Goal: Entertainment & Leisure: Consume media (video, audio)

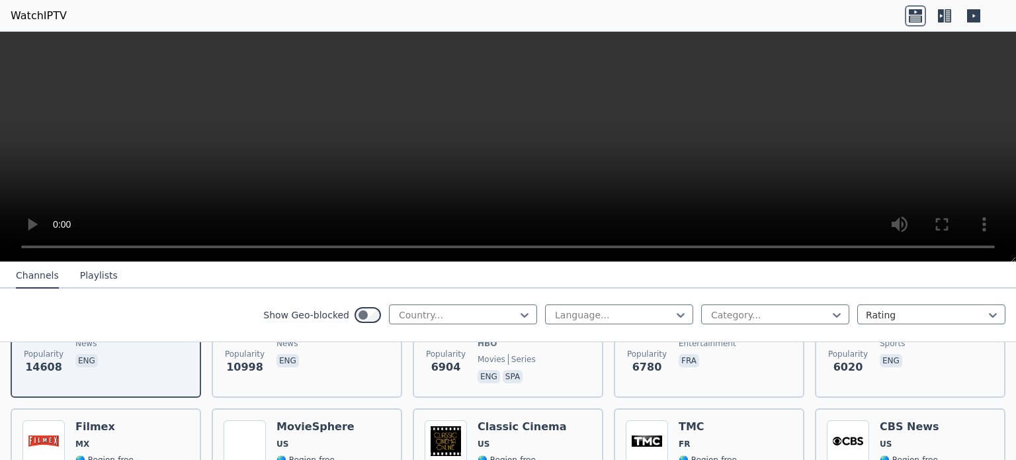
scroll to position [200, 0]
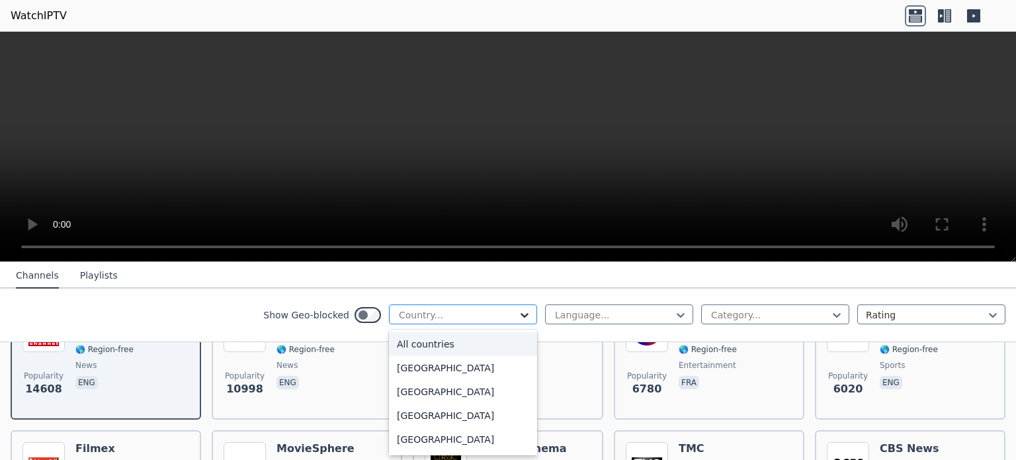
click at [518, 312] on icon at bounding box center [524, 314] width 13 height 13
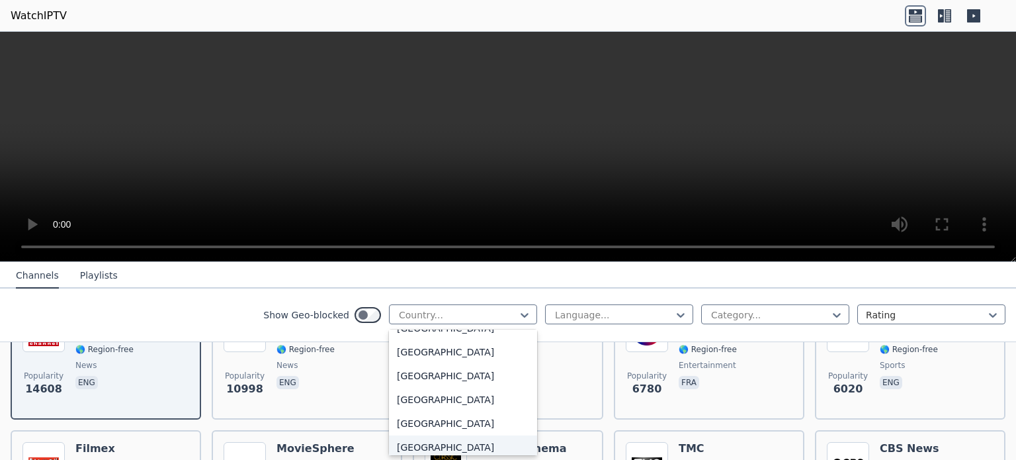
click at [423, 440] on div "[GEOGRAPHIC_DATA]" at bounding box center [463, 447] width 148 height 24
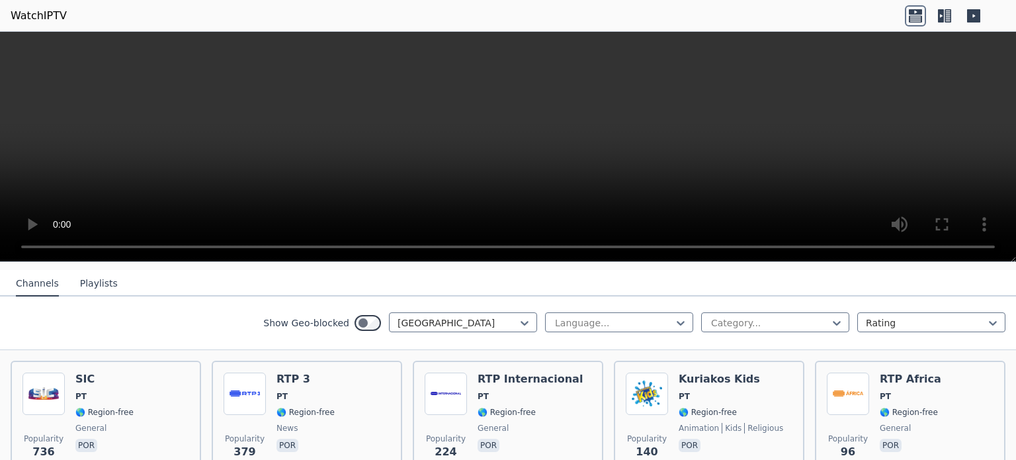
scroll to position [121, 0]
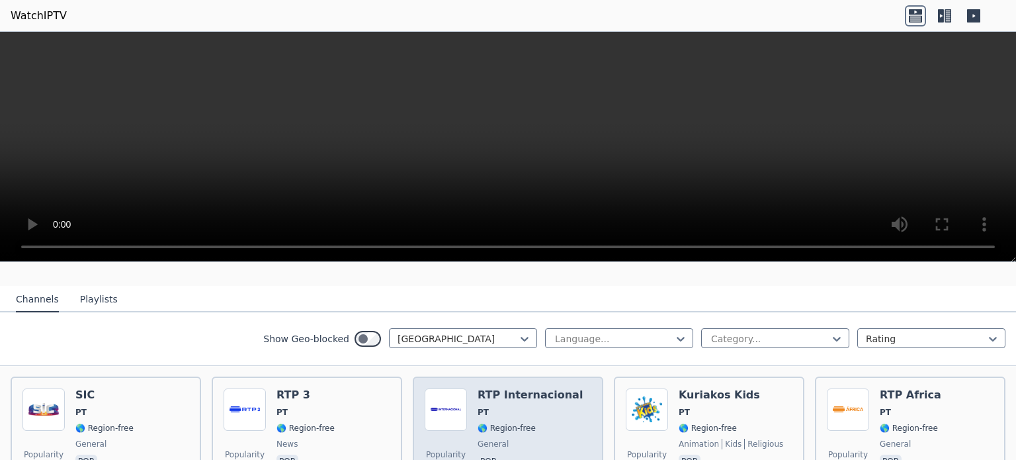
click at [521, 388] on h6 "RTP Internacional" at bounding box center [530, 394] width 105 height 13
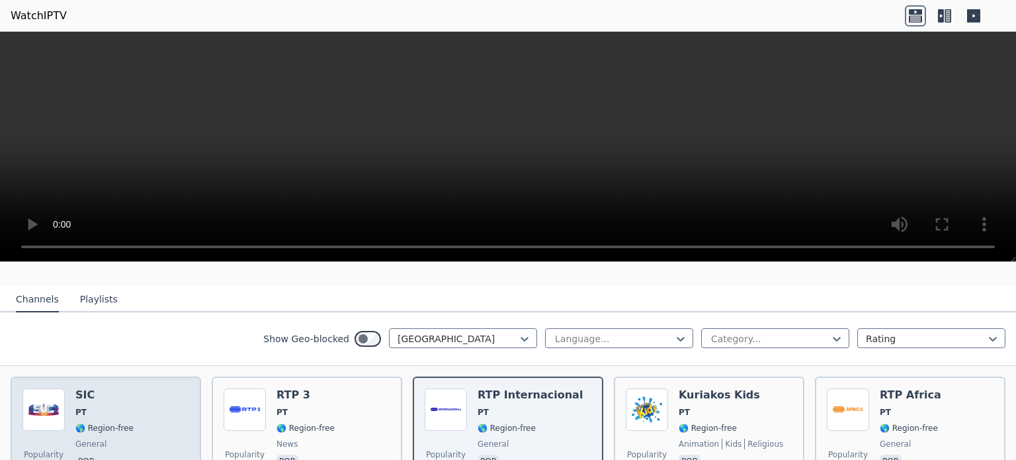
click at [84, 388] on h6 "SIC" at bounding box center [104, 394] width 58 height 13
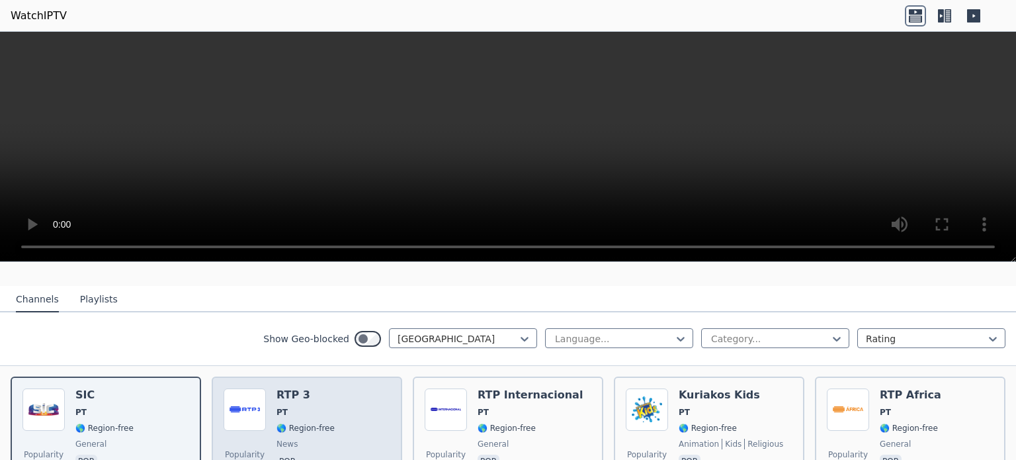
click at [285, 391] on div "RTP 3 PT 🌎 Region-free news por" at bounding box center [305, 435] width 58 height 95
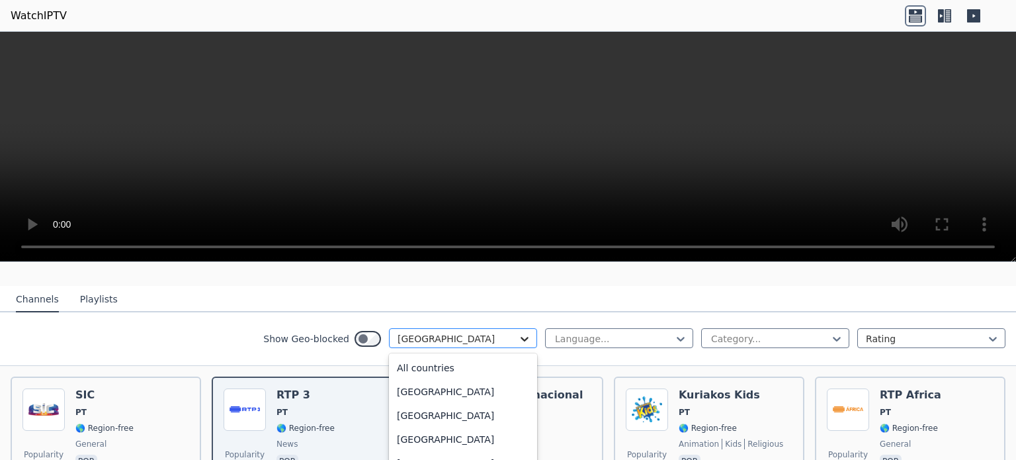
click at [521, 337] on icon at bounding box center [525, 339] width 8 height 5
click at [445, 356] on div "All countries" at bounding box center [463, 368] width 148 height 24
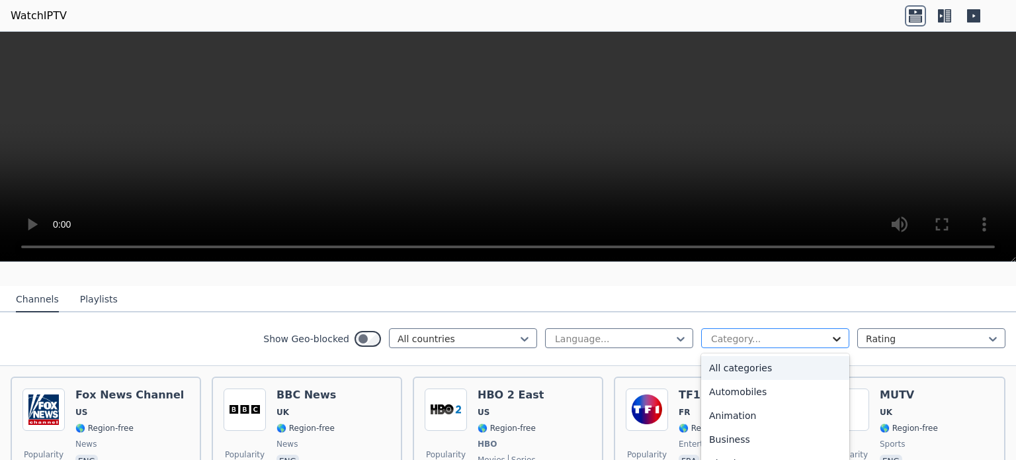
click at [830, 332] on icon at bounding box center [836, 338] width 13 height 13
click at [740, 351] on div "Movies" at bounding box center [775, 363] width 148 height 24
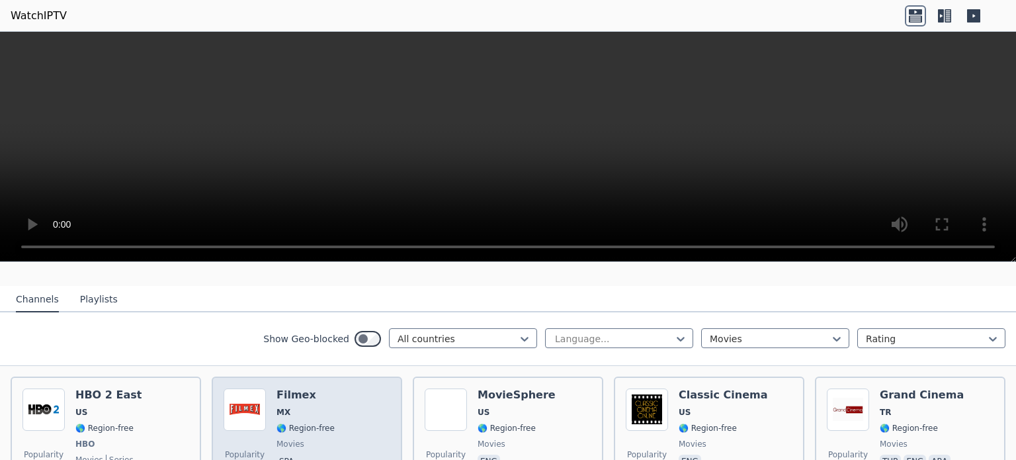
click at [283, 388] on h6 "Filmex" at bounding box center [305, 394] width 58 height 13
click at [296, 388] on h6 "Filmex" at bounding box center [305, 394] width 58 height 13
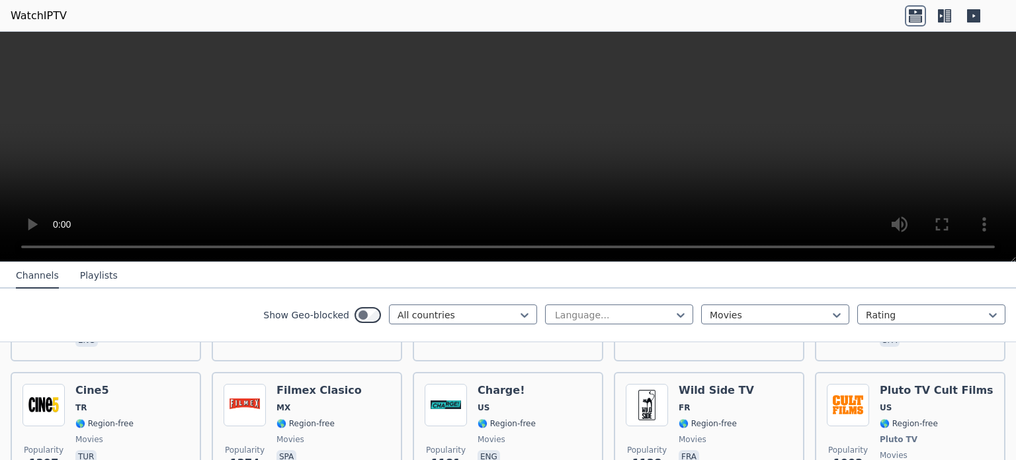
scroll to position [404, 0]
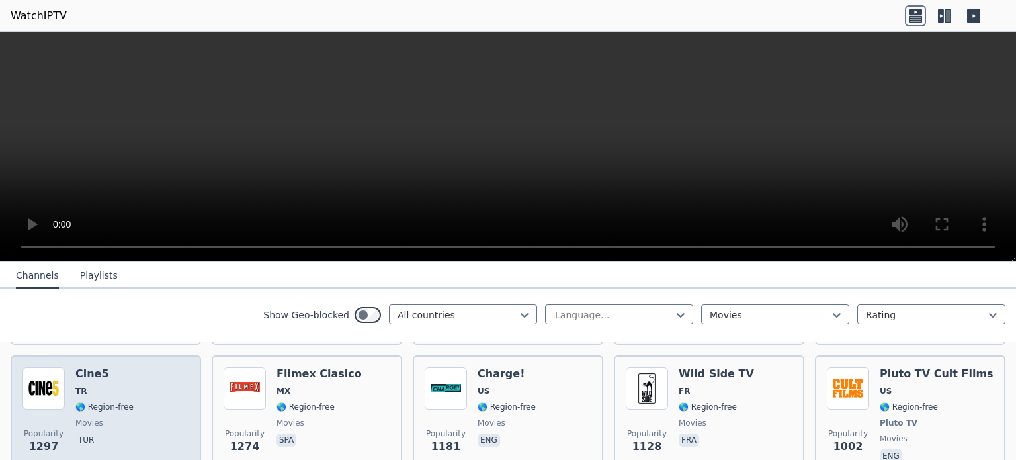
click at [94, 367] on h6 "Cine5" at bounding box center [104, 373] width 58 height 13
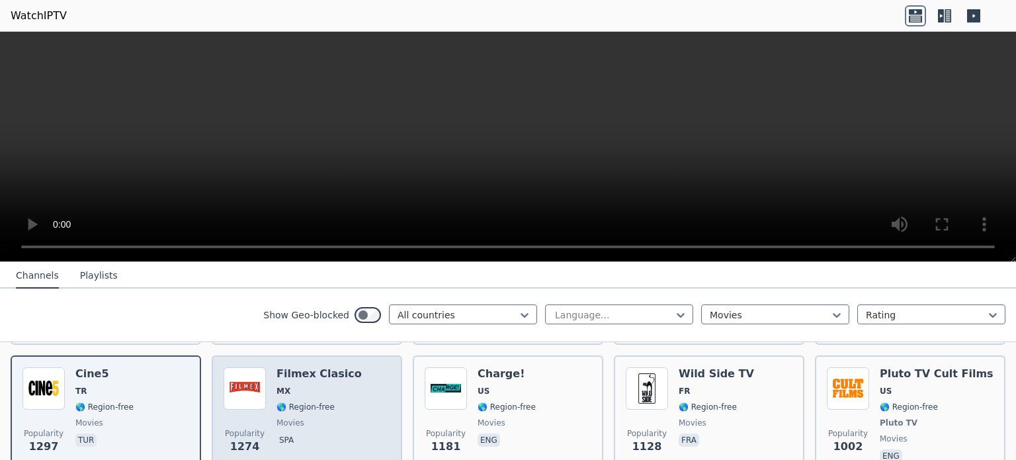
click at [299, 367] on h6 "Filmex Clasico" at bounding box center [318, 373] width 85 height 13
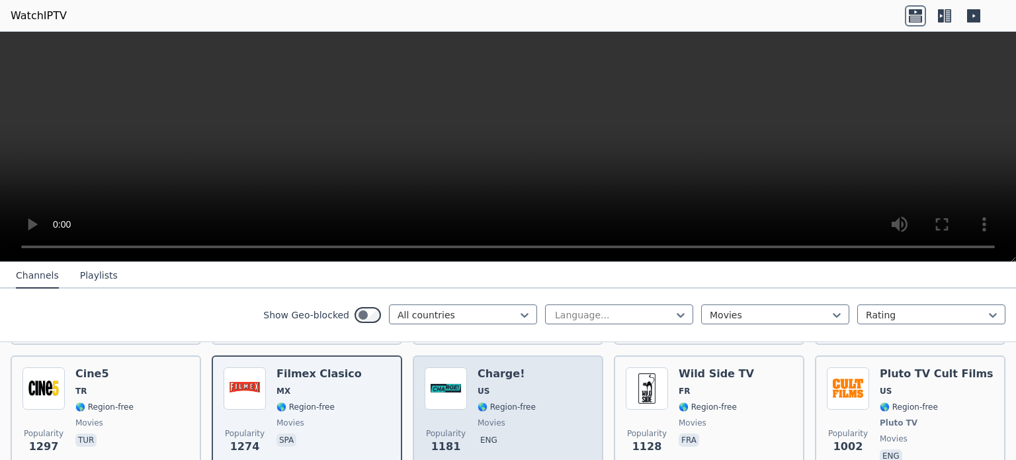
click at [500, 367] on h6 "Charge!" at bounding box center [507, 373] width 58 height 13
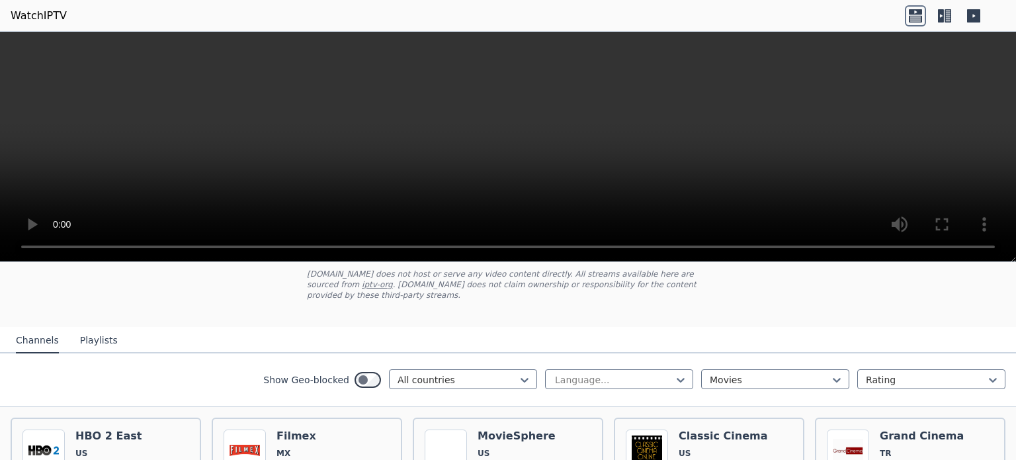
scroll to position [113, 0]
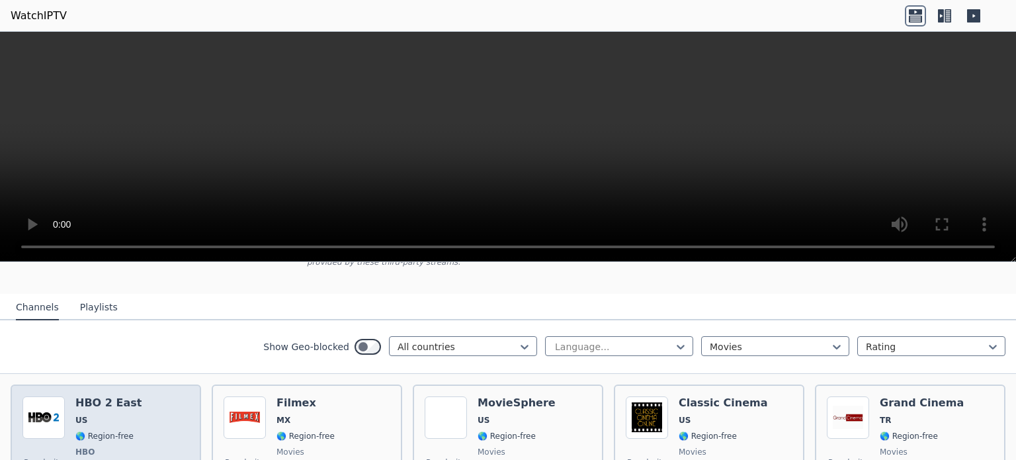
click at [95, 396] on h6 "HBO 2 East" at bounding box center [108, 402] width 66 height 13
